Goal: Transaction & Acquisition: Purchase product/service

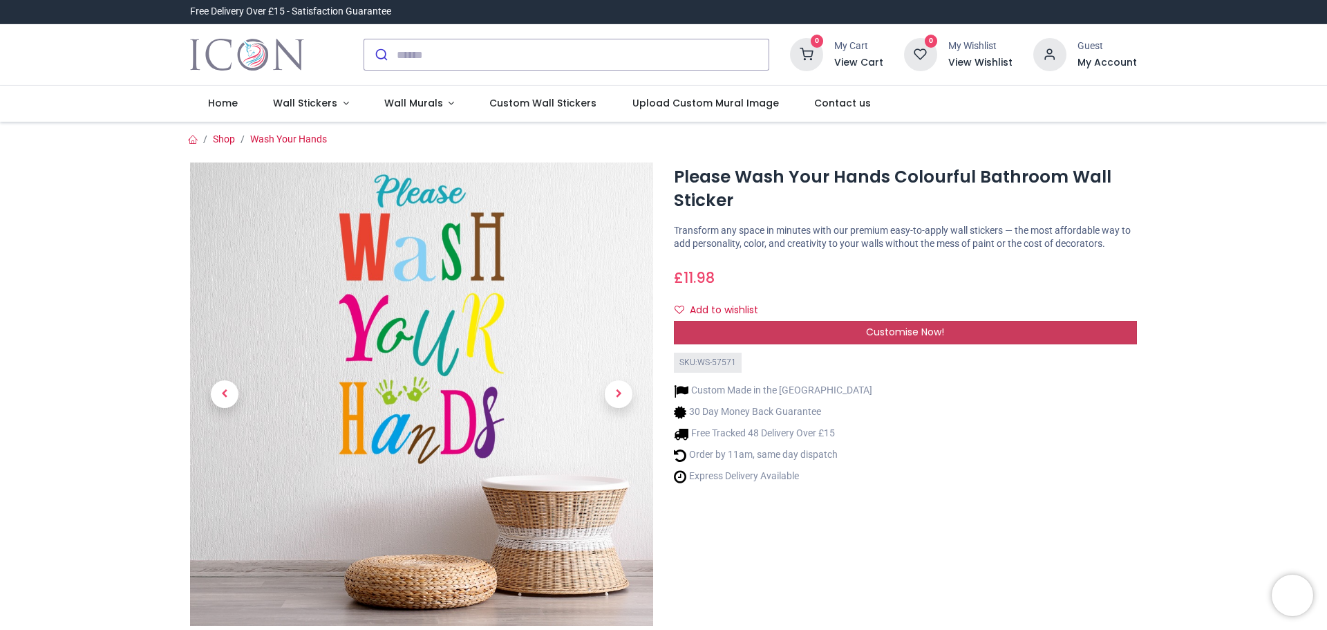
click at [896, 328] on span "Customise Now!" at bounding box center [905, 332] width 78 height 14
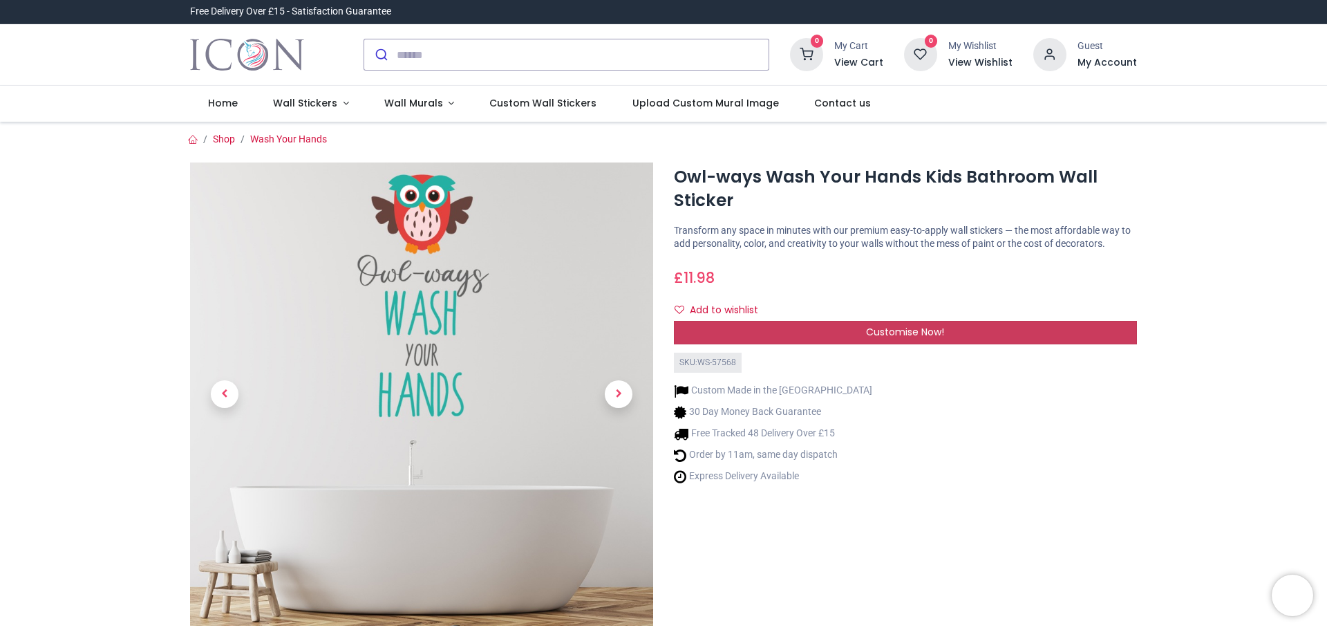
click at [844, 337] on div "Customise Now!" at bounding box center [905, 332] width 463 height 23
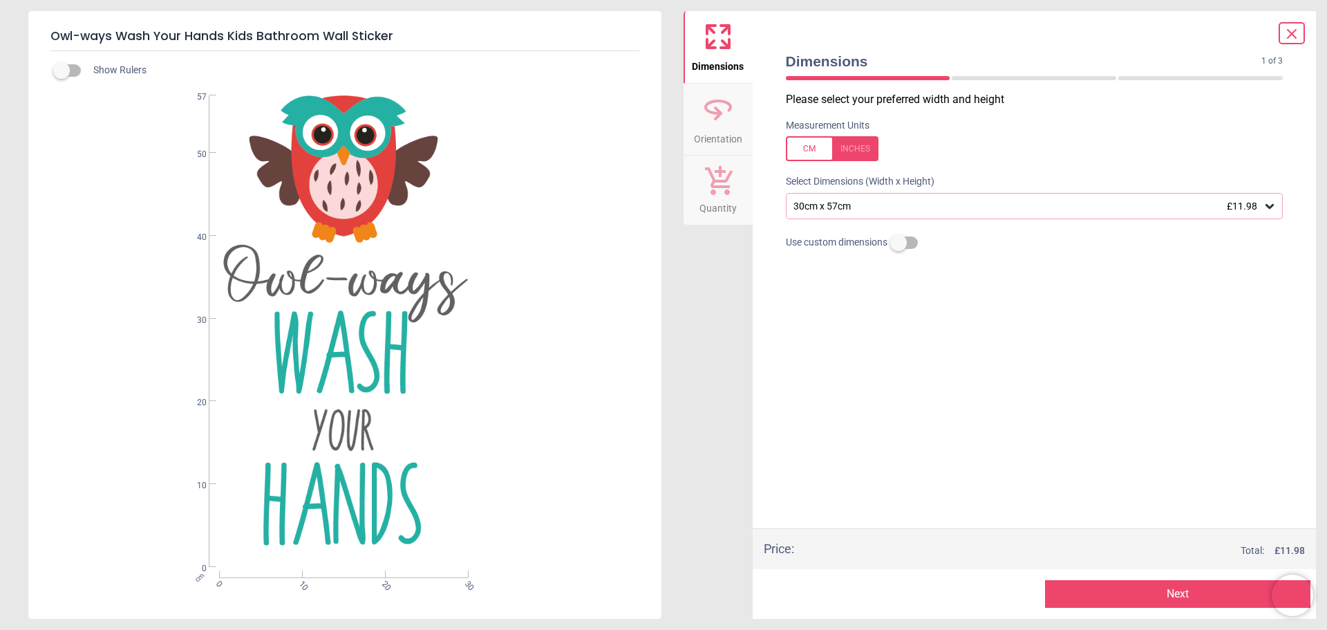
click at [1270, 213] on icon at bounding box center [1270, 206] width 14 height 14
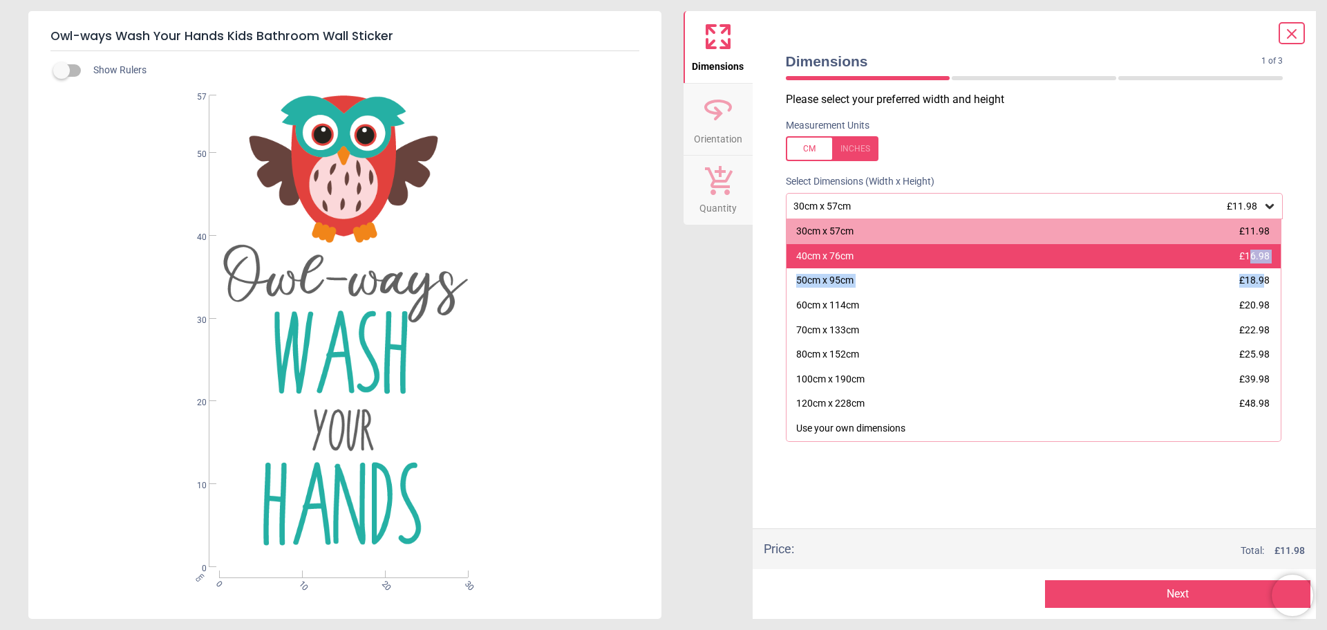
drag, startPoint x: 1264, startPoint y: 274, endPoint x: 1254, endPoint y: 267, distance: 12.1
click at [1254, 267] on div "30cm x 57cm £11.98 40cm x 76cm £16.98 50cm x 95cm £18.98 60cm x 114cm £20.98 70…" at bounding box center [1034, 330] width 496 height 222
click at [1247, 261] on span "£16.98" at bounding box center [1254, 255] width 30 height 11
